Goal: Entertainment & Leisure: Consume media (video, audio)

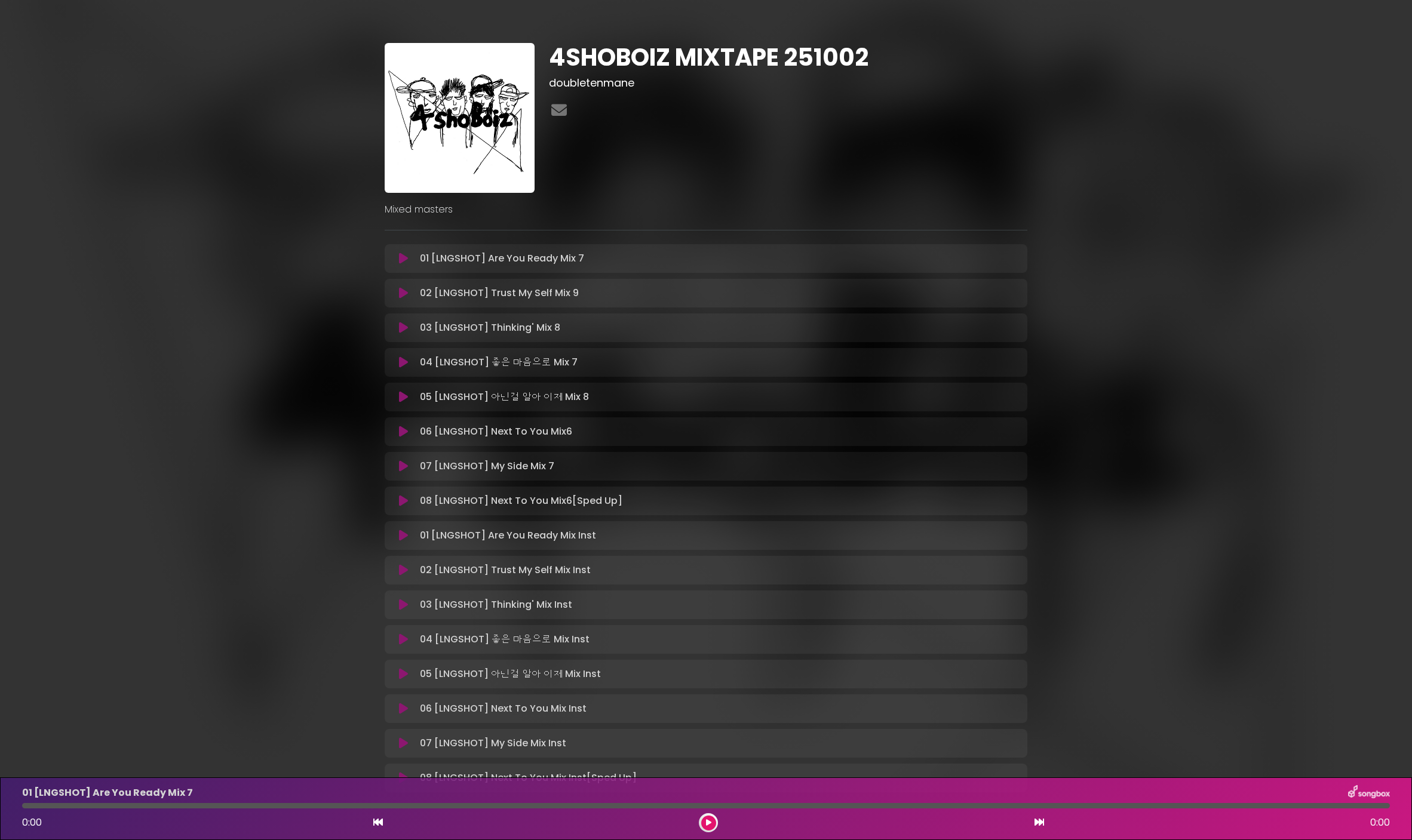
click at [400, 258] on icon at bounding box center [404, 258] width 9 height 12
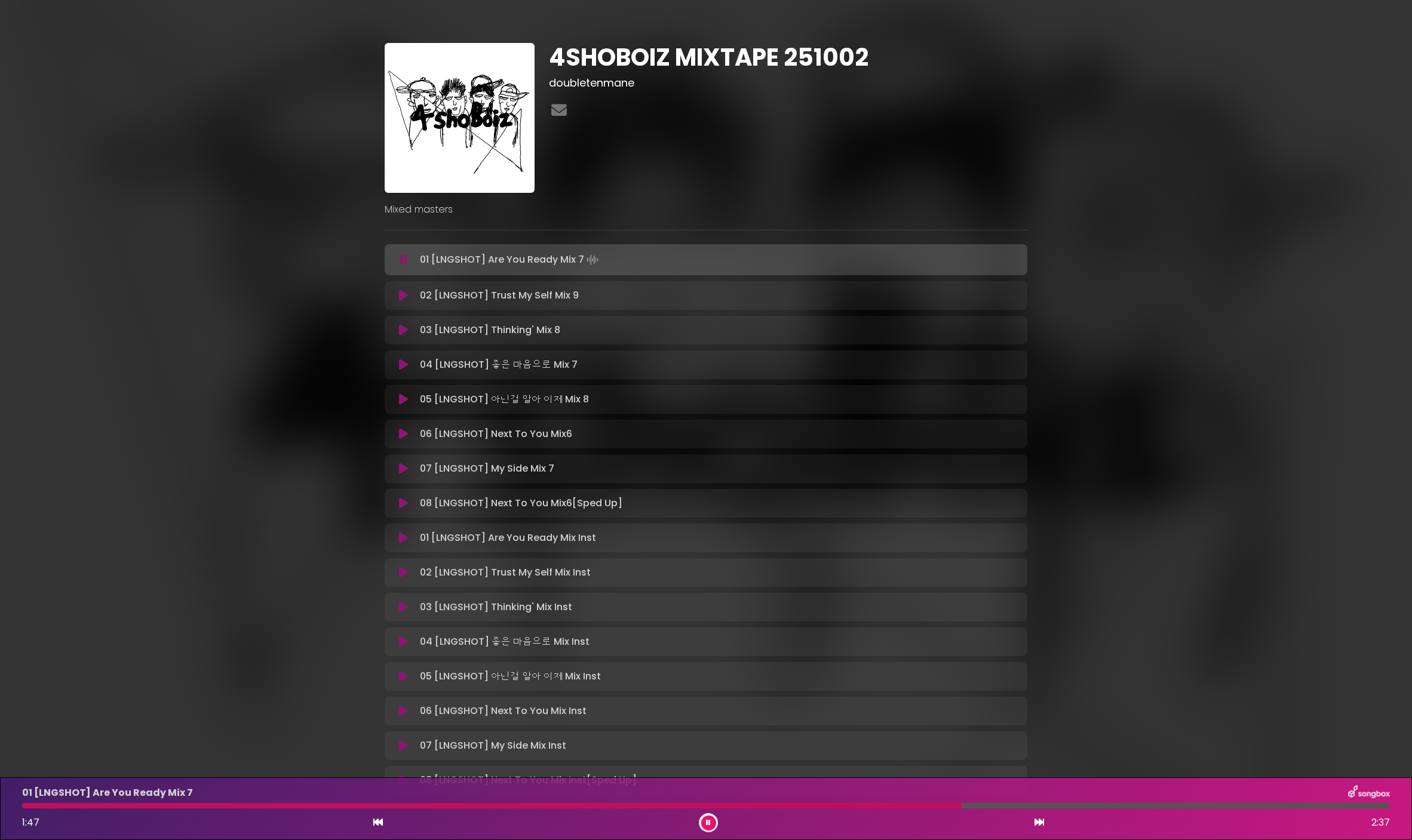
click at [402, 296] on icon at bounding box center [404, 295] width 9 height 12
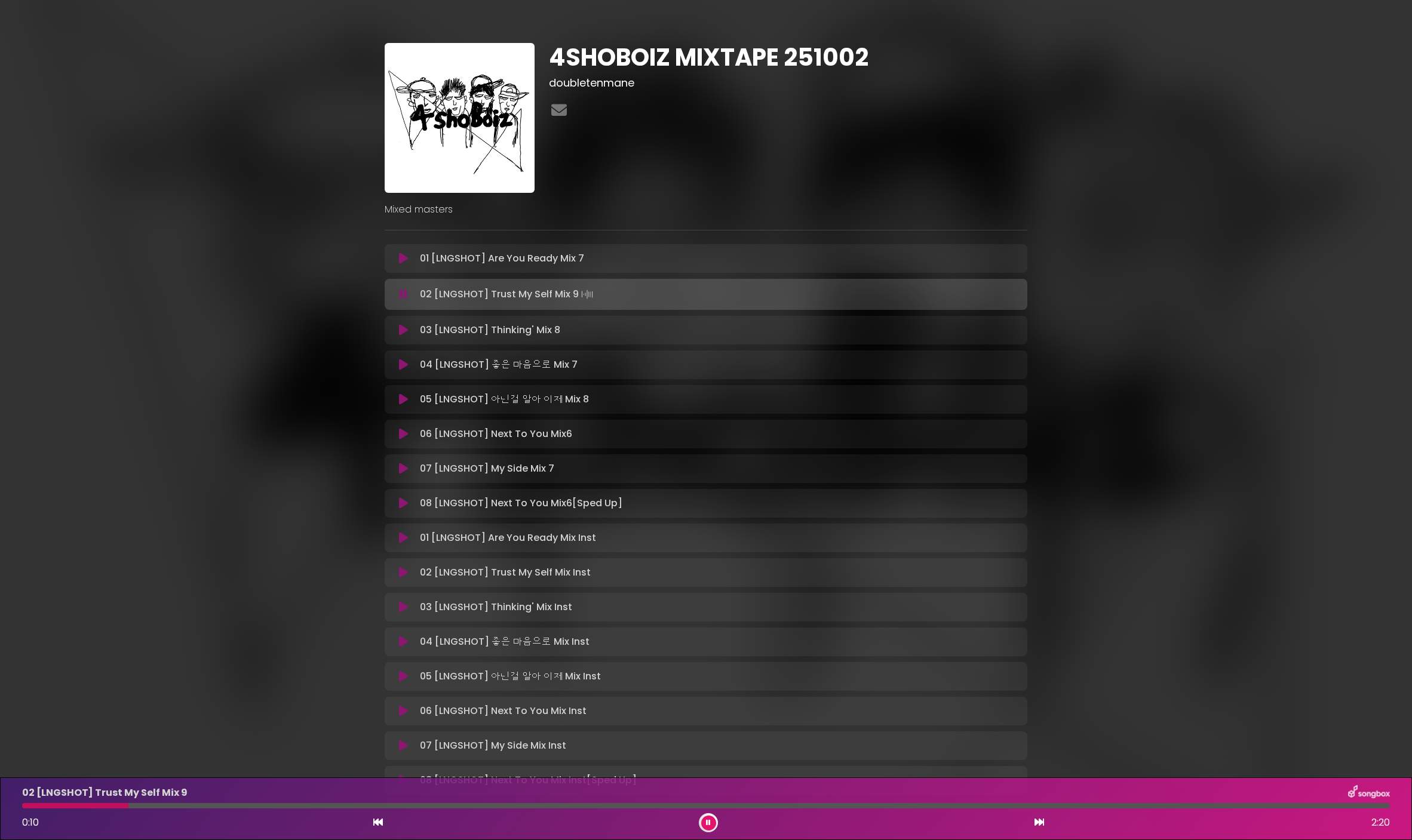
click at [167, 805] on div at bounding box center [706, 806] width 1368 height 5
click at [192, 804] on div at bounding box center [706, 806] width 1368 height 5
click at [388, 805] on div at bounding box center [706, 806] width 1368 height 5
click at [509, 806] on div at bounding box center [706, 806] width 1368 height 5
click at [624, 806] on div at bounding box center [706, 806] width 1368 height 5
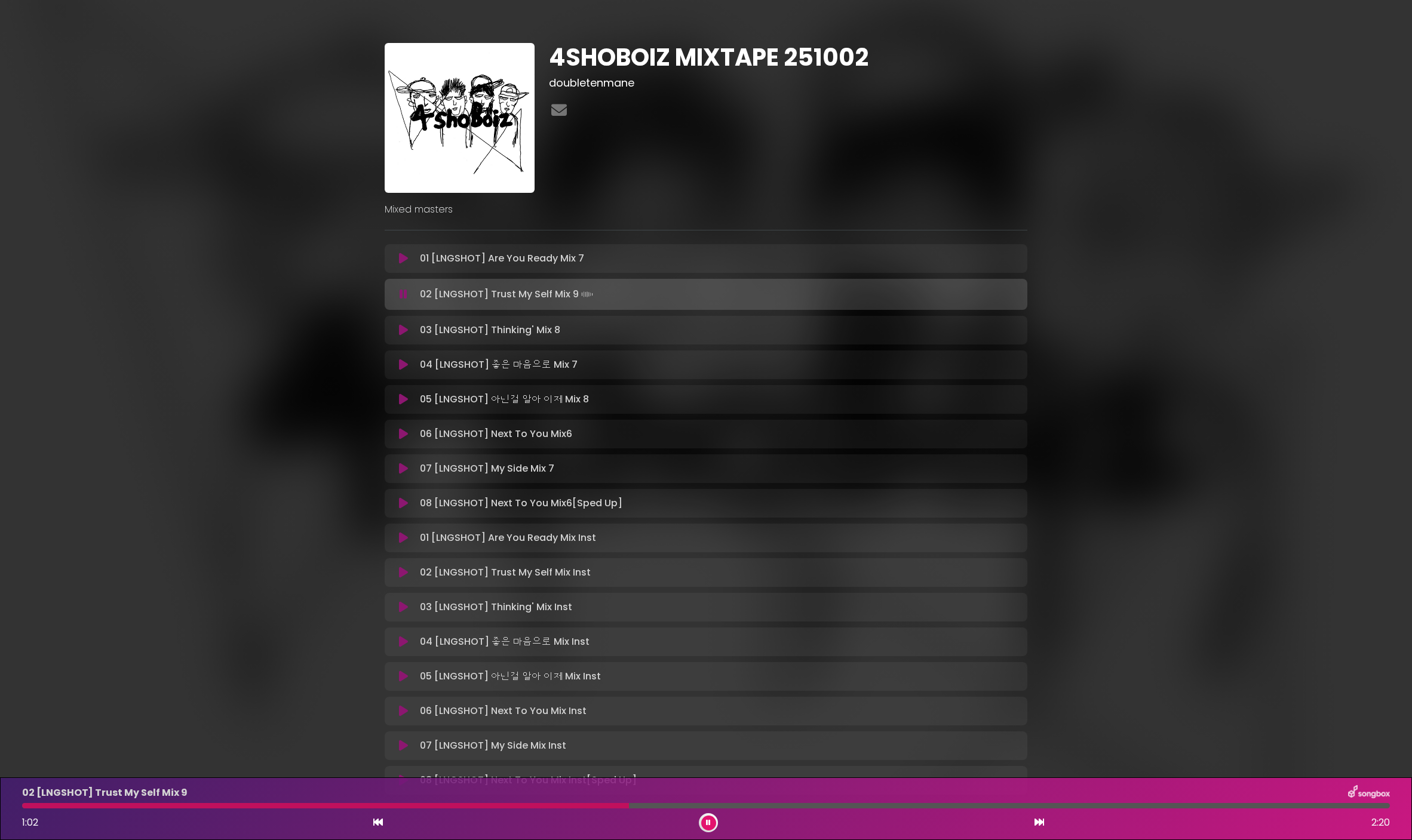
click at [765, 807] on div at bounding box center [706, 806] width 1368 height 5
click at [892, 809] on div "02 [LNGSHOT] Trust My Self Mix 9 1:18 2:20" at bounding box center [706, 809] width 1383 height 47
click at [900, 806] on div at bounding box center [706, 806] width 1368 height 5
click at [402, 330] on icon at bounding box center [404, 330] width 9 height 12
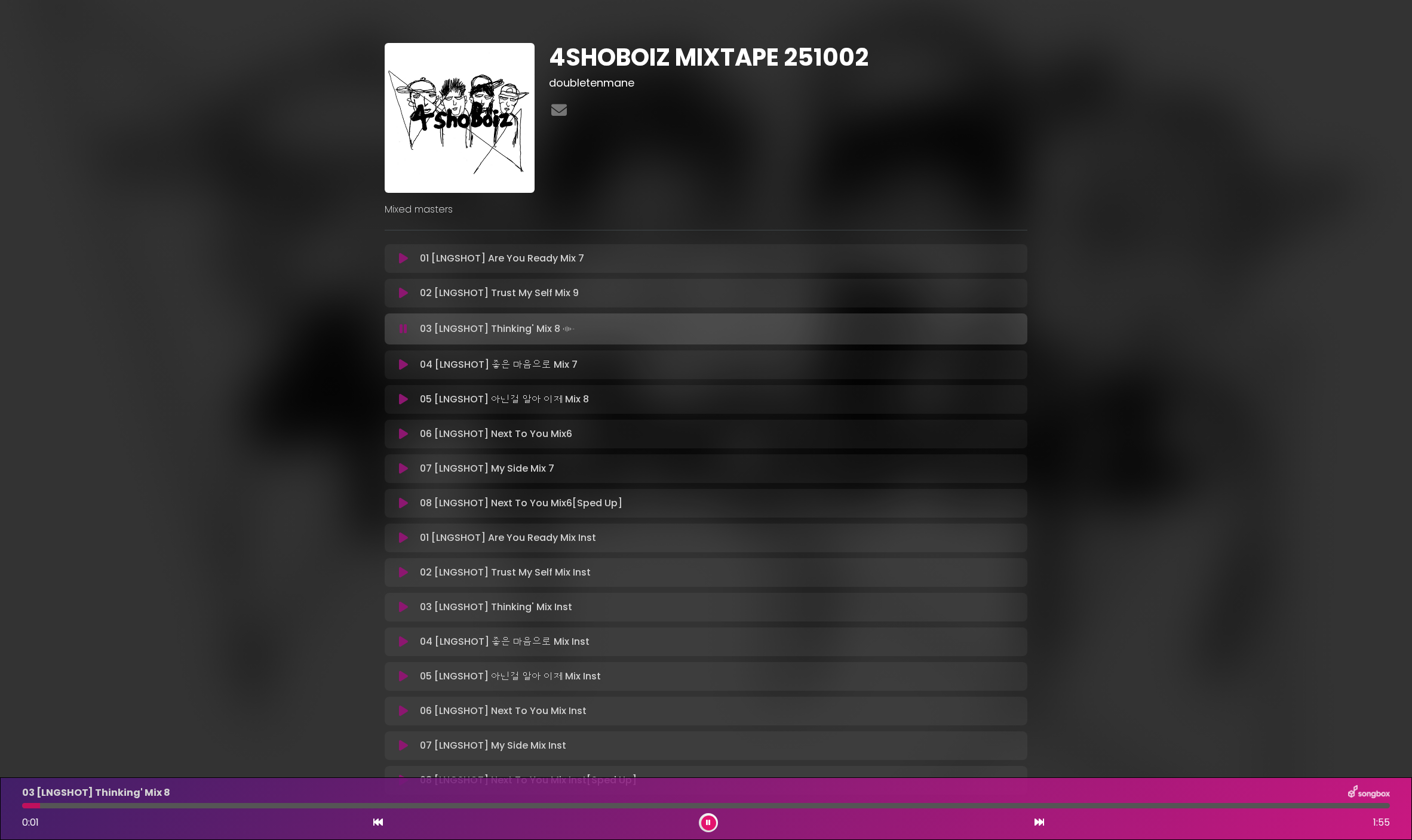
click at [65, 805] on div at bounding box center [706, 806] width 1368 height 5
click at [104, 806] on div at bounding box center [706, 806] width 1368 height 5
click at [161, 806] on div at bounding box center [706, 806] width 1368 height 5
click at [178, 806] on div at bounding box center [706, 806] width 1368 height 5
click at [475, 806] on div at bounding box center [706, 806] width 1368 height 5
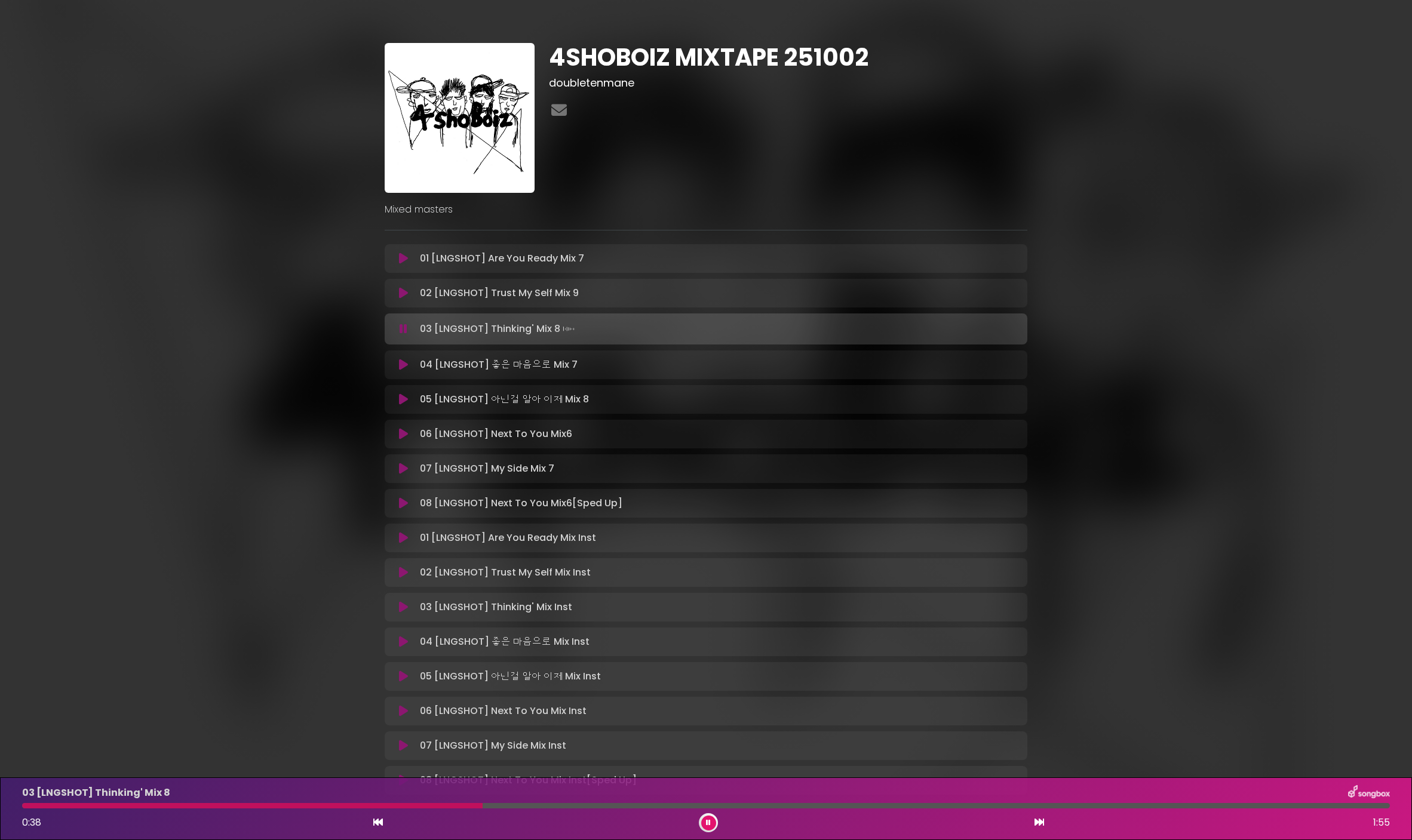
click at [548, 804] on div at bounding box center [706, 806] width 1368 height 5
click at [709, 824] on icon at bounding box center [708, 822] width 5 height 7
